Goal: Navigation & Orientation: Find specific page/section

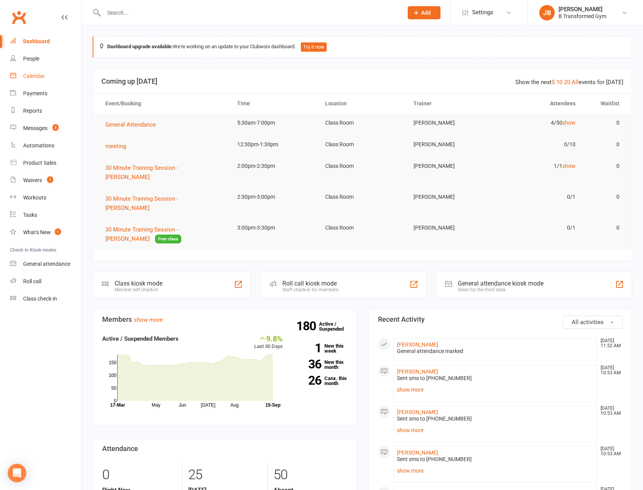
click at [35, 75] on div "Calendar" at bounding box center [34, 76] width 22 height 6
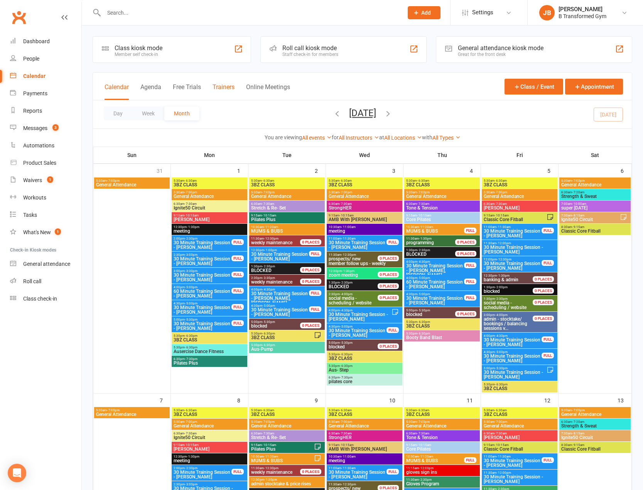
click at [219, 85] on button "Trainers" at bounding box center [224, 91] width 22 height 17
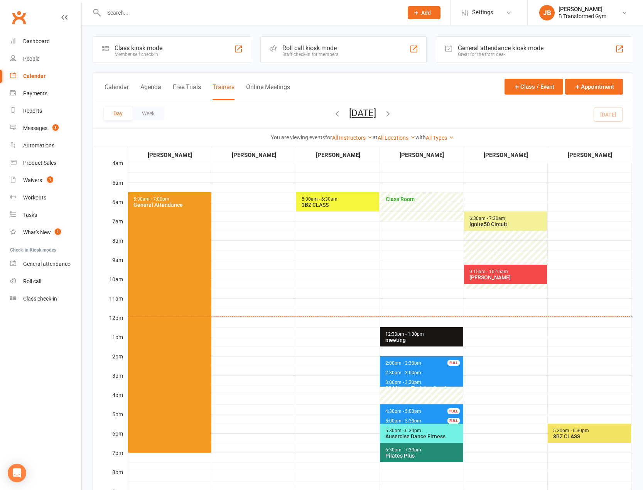
click at [392, 113] on icon "button" at bounding box center [388, 113] width 8 height 8
